Goal: Task Accomplishment & Management: Use online tool/utility

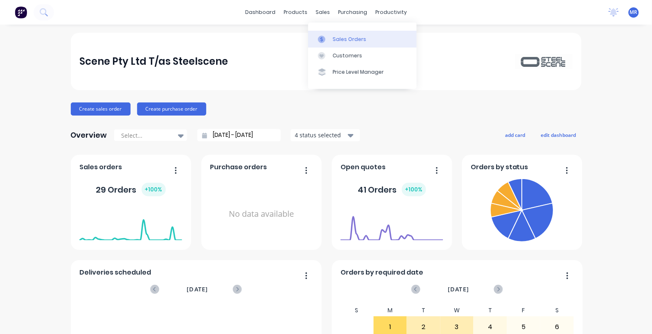
click at [341, 36] on div "Sales Orders" at bounding box center [350, 39] width 34 height 7
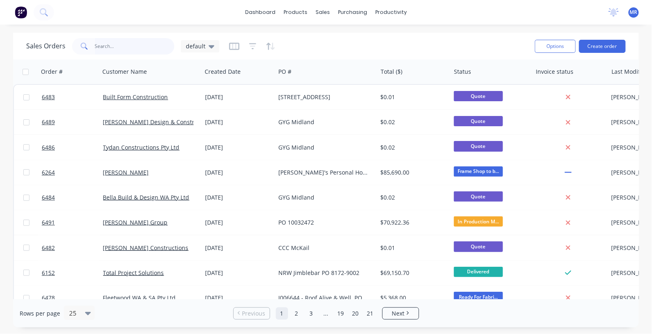
click at [136, 49] on input "text" at bounding box center [135, 46] width 80 height 16
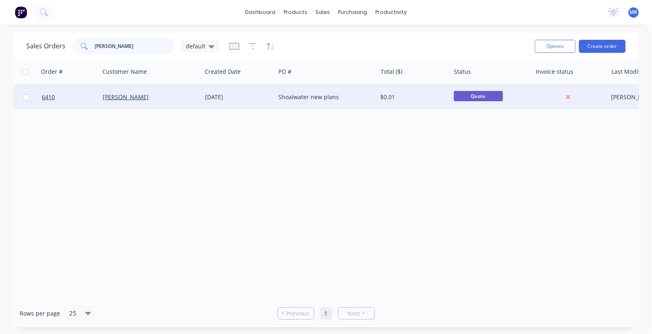
type input "[PERSON_NAME]"
click at [287, 97] on div "Shoalwater new plans" at bounding box center [323, 97] width 91 height 8
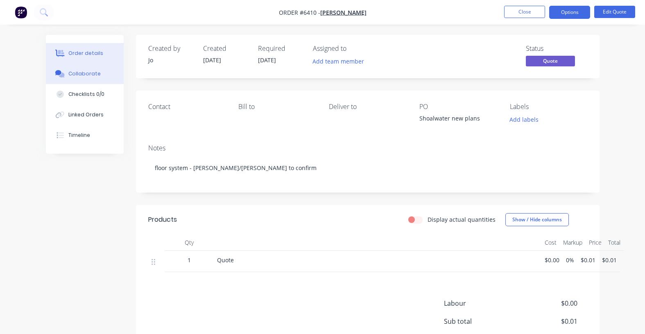
drag, startPoint x: 88, startPoint y: 76, endPoint x: 248, endPoint y: 100, distance: 161.5
click at [88, 75] on div "Collaborate" at bounding box center [84, 73] width 32 height 7
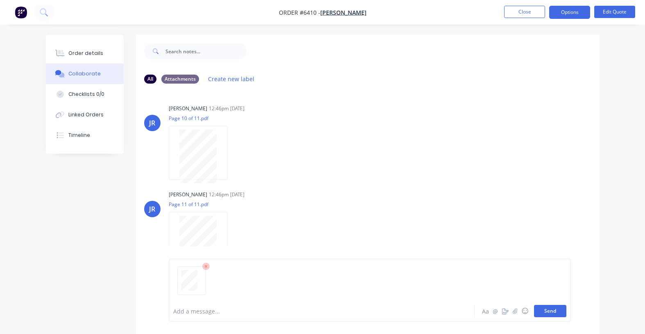
click at [551, 309] on button "Send" at bounding box center [550, 311] width 32 height 12
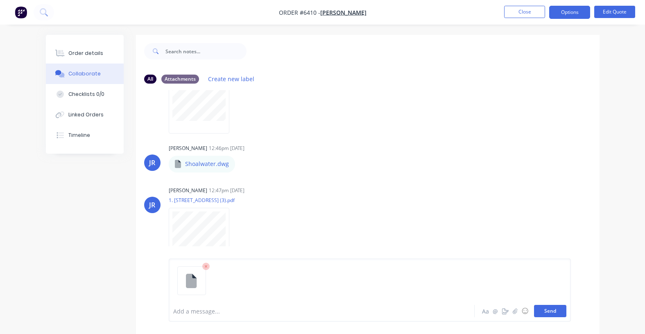
drag, startPoint x: 538, startPoint y: 314, endPoint x: 549, endPoint y: 314, distance: 10.6
click at [539, 314] on button "Send" at bounding box center [550, 311] width 32 height 12
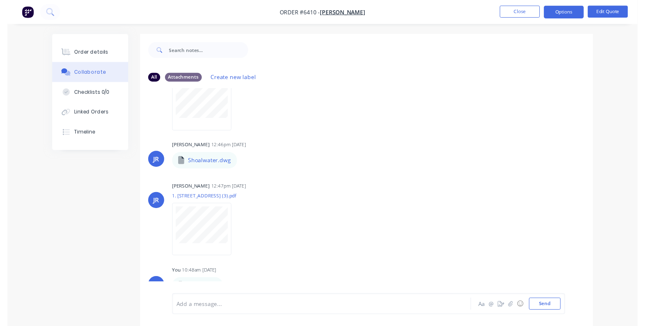
scroll to position [999, 0]
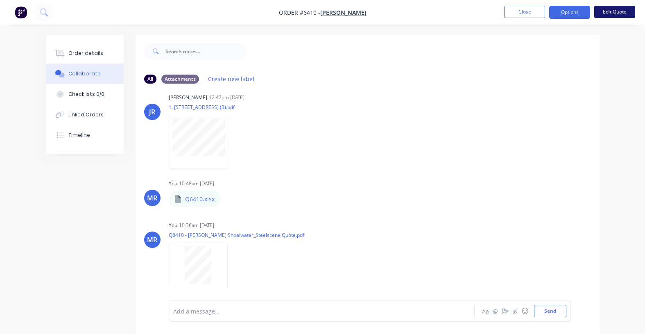
click at [605, 13] on button "Edit Quote" at bounding box center [614, 12] width 41 height 12
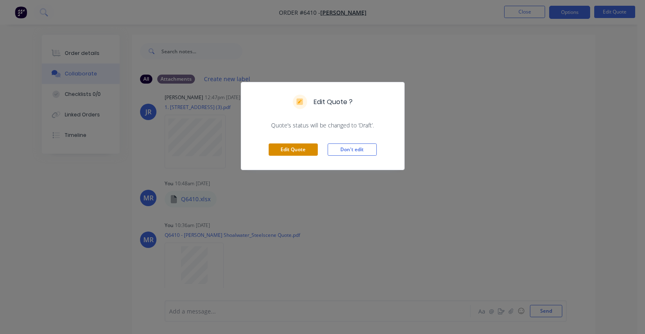
click at [296, 148] on button "Edit Quote" at bounding box center [292, 149] width 49 height 12
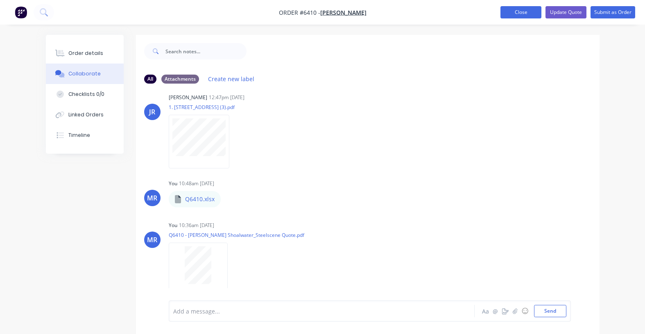
click at [522, 14] on button "Close" at bounding box center [520, 12] width 41 height 12
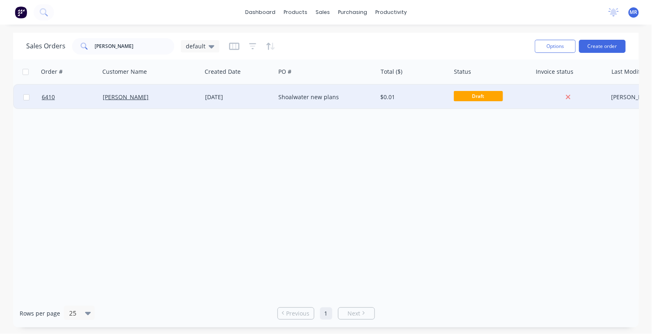
click at [265, 99] on div "[DATE]" at bounding box center [238, 97] width 67 height 8
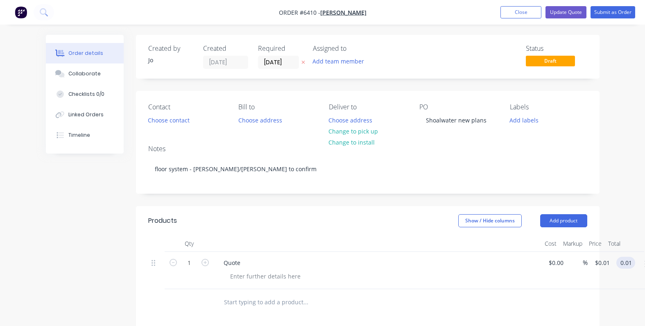
click at [625, 268] on input "0.01" at bounding box center [627, 263] width 16 height 12
type input "113000"
type input "$113,000.00"
click at [530, 289] on div "Quote" at bounding box center [377, 270] width 327 height 37
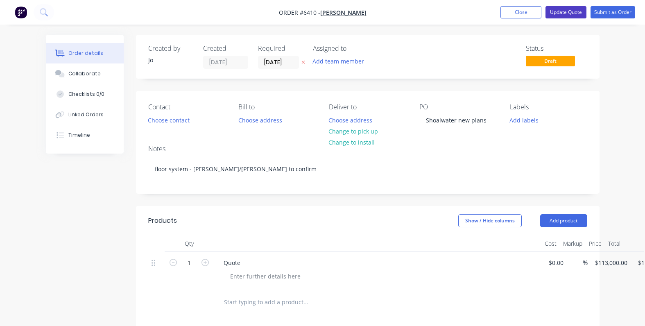
click at [557, 12] on button "Update Quote" at bounding box center [565, 12] width 41 height 12
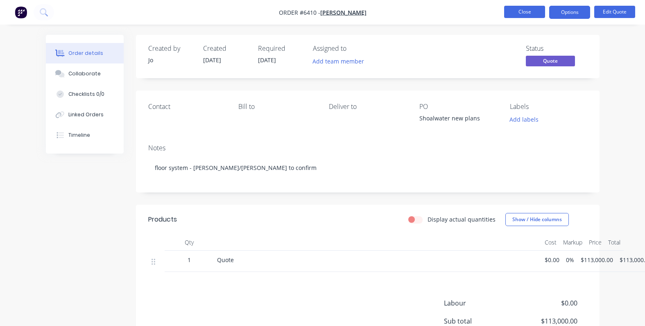
click at [540, 14] on button "Close" at bounding box center [524, 12] width 41 height 12
